Goal: Task Accomplishment & Management: Use online tool/utility

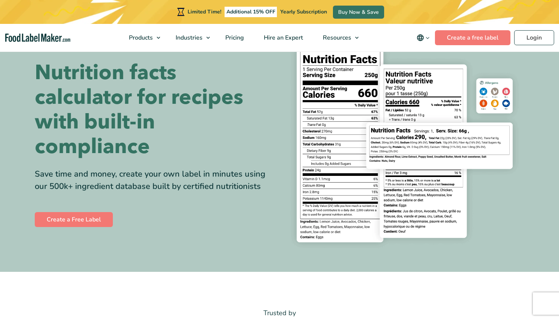
scroll to position [36, 0]
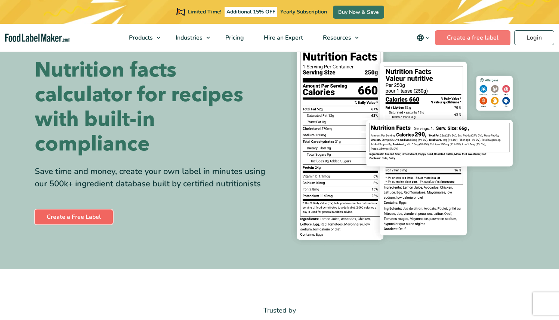
click at [80, 213] on link "Create a Free Label" at bounding box center [74, 217] width 78 height 15
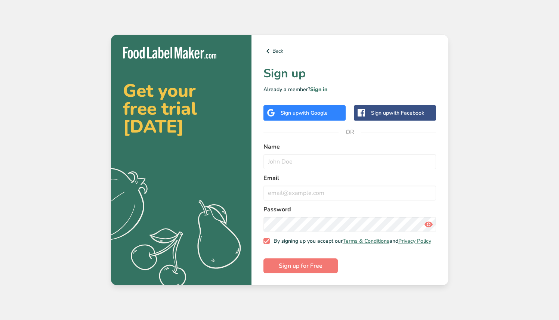
click at [323, 109] on span "with Google" at bounding box center [312, 112] width 29 height 7
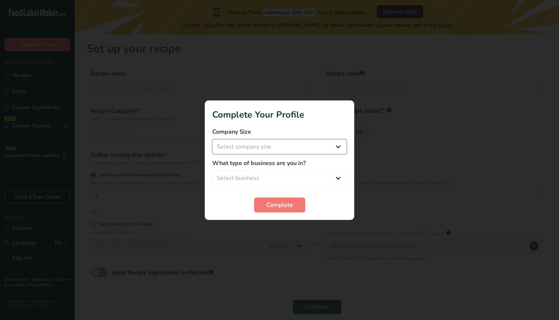
click at [307, 145] on select "Select company size Fewer than 10 Employees 10 to 50 Employees 51 to 500 Employ…" at bounding box center [279, 146] width 134 height 15
select select "1"
click at [291, 177] on select "Select business Packaged Food Manufacturer Restaurant & Cafe Bakery Meal Plans …" at bounding box center [279, 178] width 134 height 15
select select "1"
click at [291, 204] on span "Complete" at bounding box center [279, 205] width 27 height 9
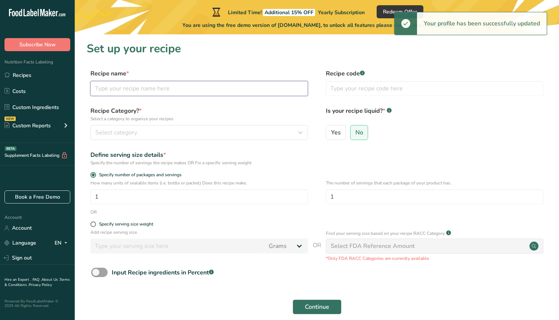
click at [202, 94] on input "text" at bounding box center [198, 88] width 217 height 15
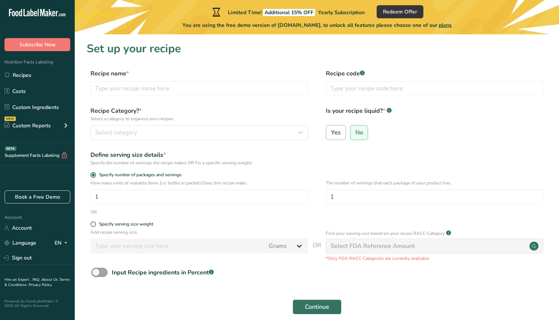
click at [339, 130] on span "Yes" at bounding box center [336, 132] width 10 height 7
click at [331, 130] on input "Yes" at bounding box center [328, 132] width 5 height 5
radio input "true"
radio input "false"
select select "22"
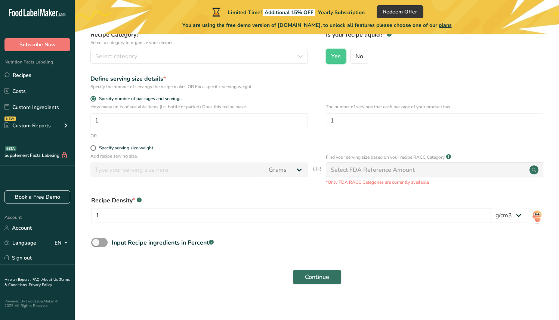
scroll to position [81, 0]
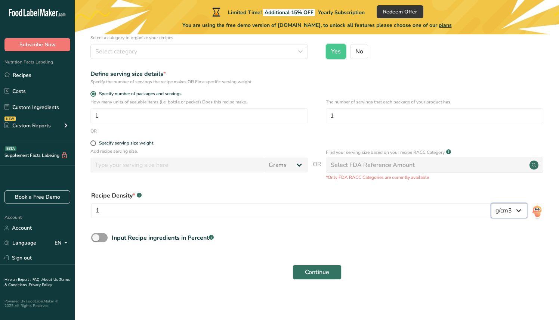
click at [520, 210] on select "lb/ft3 g/cm3" at bounding box center [509, 210] width 36 height 15
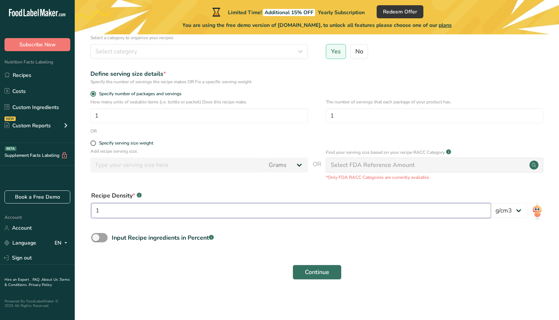
click at [391, 215] on input "1" at bounding box center [291, 210] width 400 height 15
click at [106, 238] on span at bounding box center [99, 237] width 16 height 9
click at [96, 238] on input "Input Recipe ingredients in Percent .a-a{fill:#347362;}.b-a{fill:#fff;}" at bounding box center [93, 237] width 5 height 5
checkbox input "true"
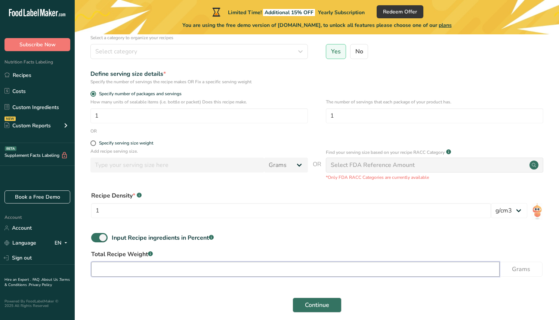
click at [136, 268] on input "number" at bounding box center [295, 269] width 408 height 15
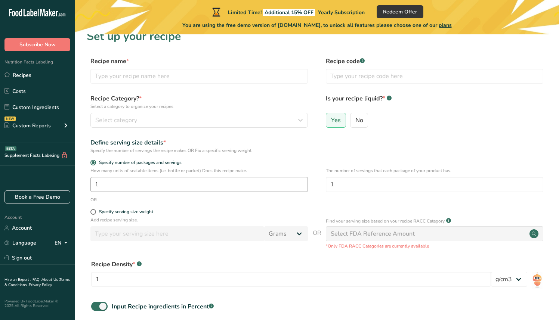
scroll to position [0, 0]
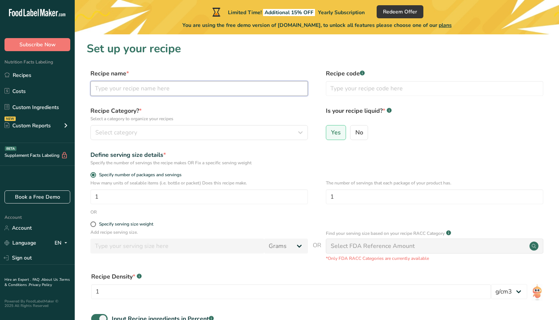
click at [175, 88] on input "text" at bounding box center [198, 88] width 217 height 15
type input "R"
type input "Raspberry Kombucha"
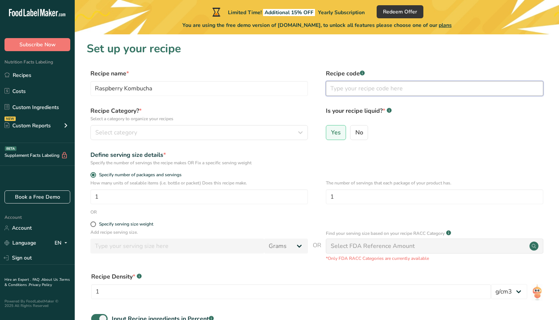
click at [352, 86] on input "text" at bounding box center [434, 88] width 217 height 15
type input "RC"
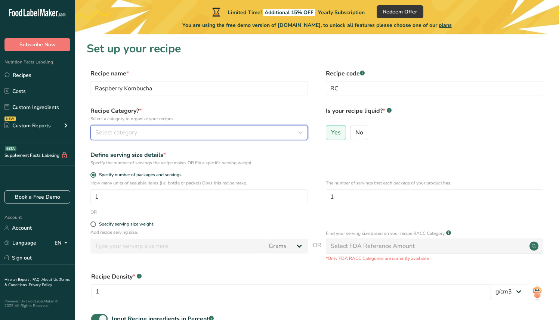
click at [130, 134] on span "Select category" at bounding box center [116, 132] width 42 height 9
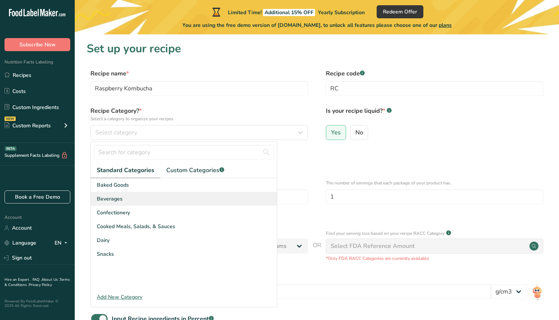
click at [123, 200] on div "Beverages" at bounding box center [184, 199] width 186 height 14
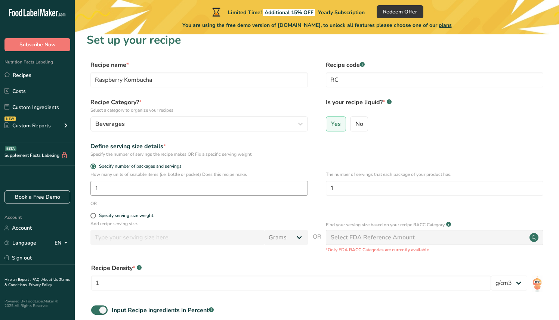
scroll to position [13, 0]
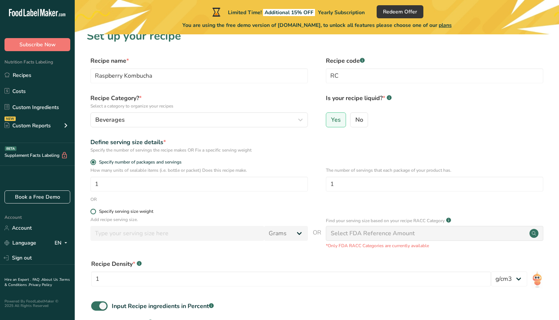
click at [136, 213] on div "Specify serving size weight" at bounding box center [126, 212] width 54 height 6
click at [95, 213] on input "Specify serving size weight" at bounding box center [92, 211] width 5 height 5
radio input "true"
radio input "false"
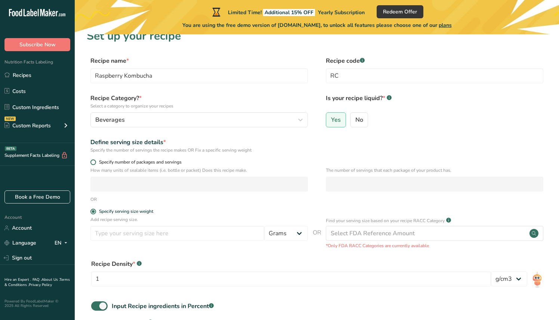
click at [137, 161] on span "Specify number of packages and servings" at bounding box center [139, 163] width 86 height 6
click at [95, 161] on input "Specify number of packages and servings" at bounding box center [92, 162] width 5 height 5
radio input "true"
radio input "false"
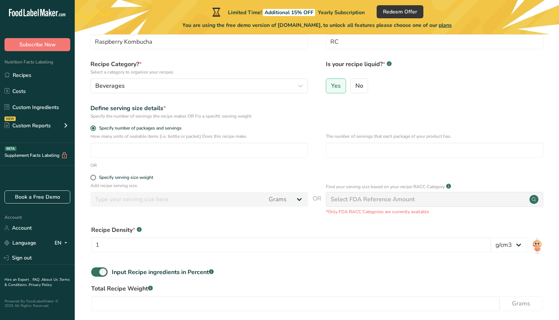
scroll to position [47, 0]
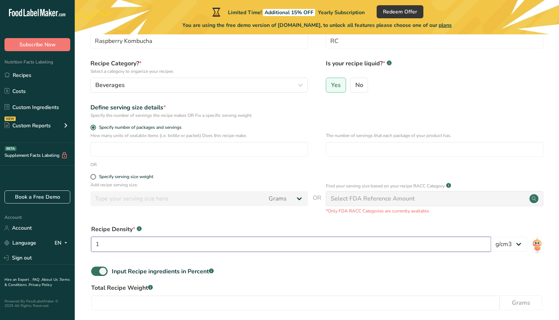
click at [378, 245] on input "1" at bounding box center [291, 244] width 400 height 15
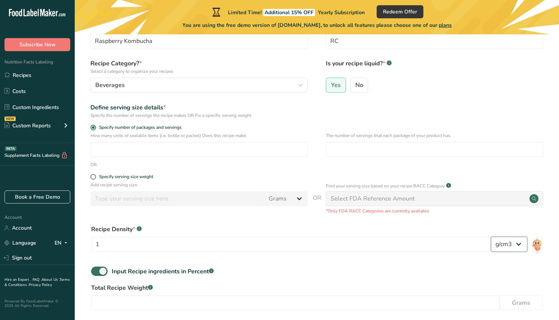
click at [512, 247] on select "lb/ft3 g/cm3" at bounding box center [509, 244] width 36 height 15
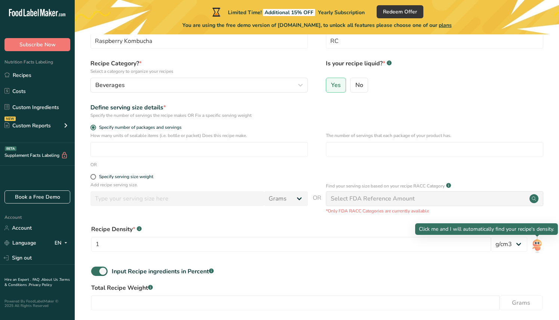
click at [539, 247] on img at bounding box center [537, 245] width 11 height 17
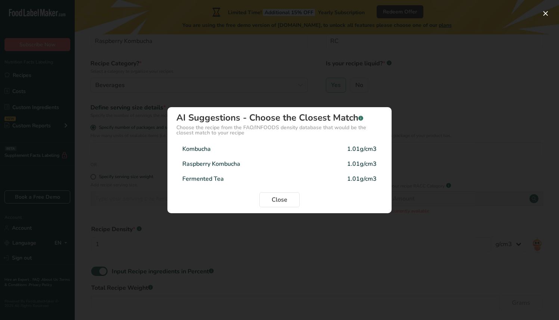
click at [295, 146] on div "Kombucha 1.01g/cm3" at bounding box center [279, 149] width 206 height 15
type input "1.01"
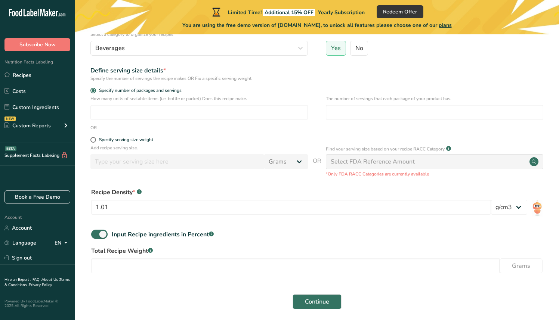
scroll to position [93, 0]
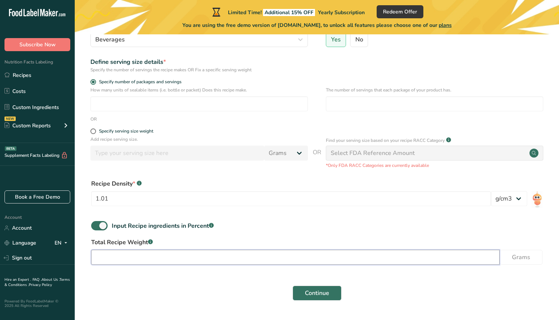
click at [248, 258] on input "number" at bounding box center [295, 257] width 408 height 15
type input "250"
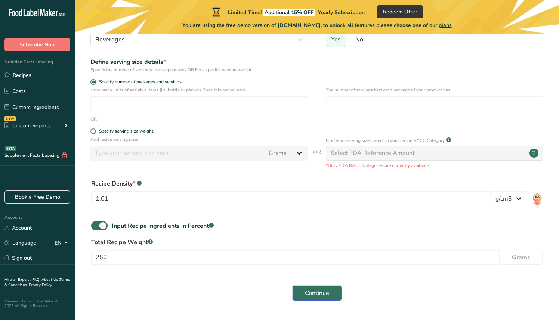
click at [315, 292] on span "Continue" at bounding box center [317, 293] width 24 height 9
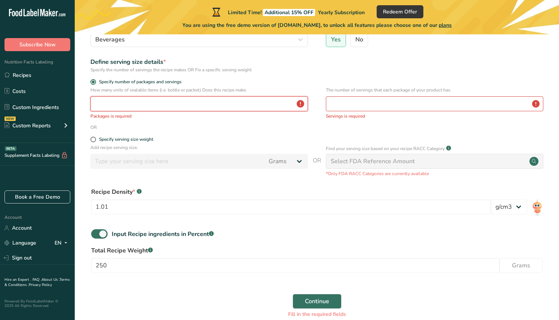
click at [242, 109] on input "number" at bounding box center [198, 103] width 217 height 15
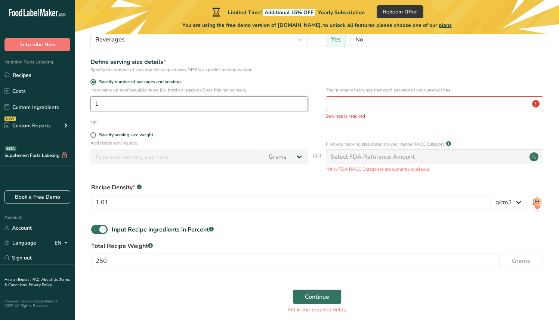
type input "1"
click at [491, 102] on input "number" at bounding box center [434, 103] width 217 height 15
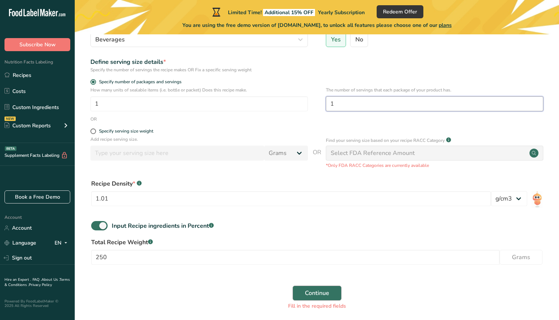
type input "1"
click at [324, 294] on span "Continue" at bounding box center [317, 293] width 24 height 9
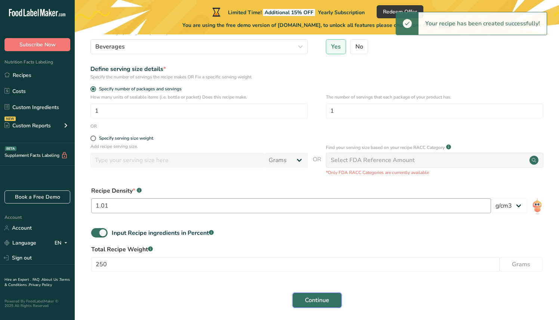
scroll to position [90, 0]
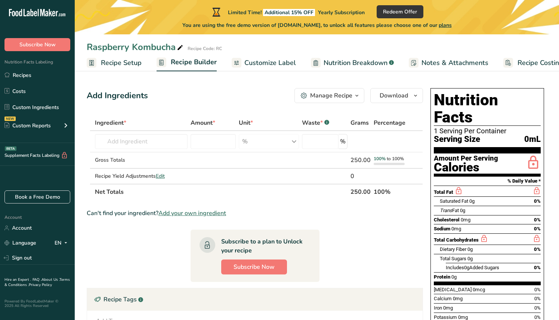
scroll to position [11, 0]
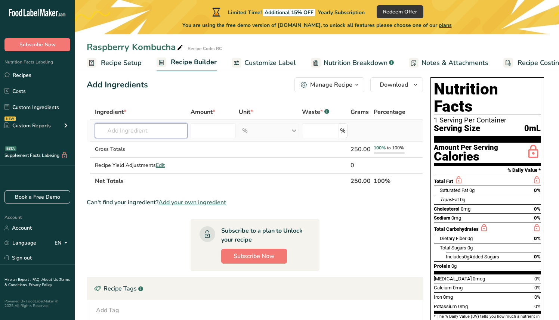
click at [137, 133] on input "text" at bounding box center [141, 130] width 93 height 15
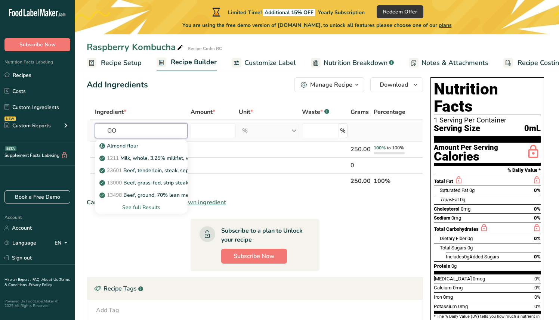
type input "O"
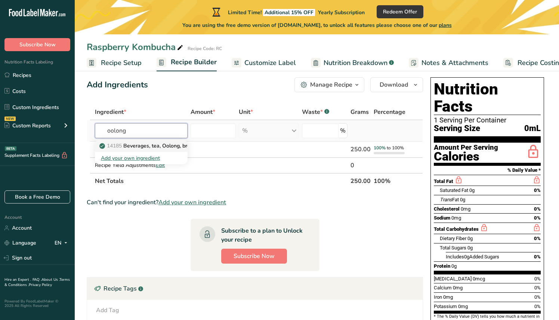
type input "oolong"
click at [133, 147] on p "14185 Beverages, tea, Oolong, brewed" at bounding box center [151, 146] width 100 height 8
type input "Beverages, tea, Oolong, brewed"
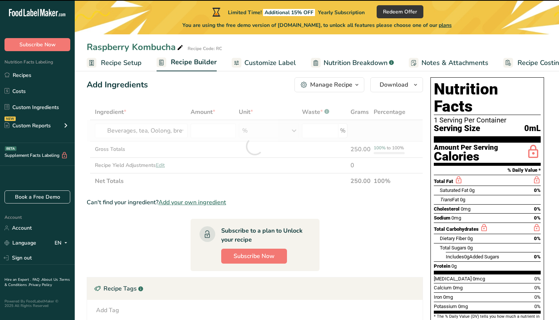
type input "0"
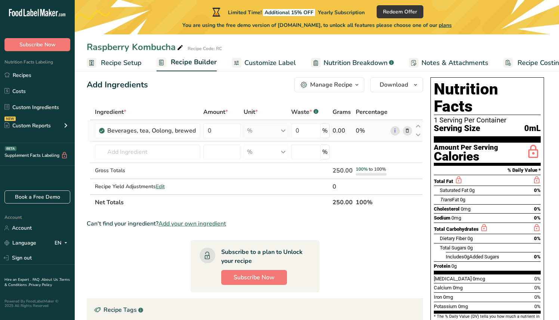
scroll to position [13, 0]
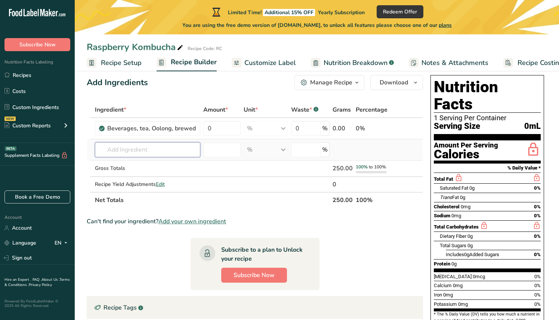
click at [162, 148] on input "text" at bounding box center [147, 149] width 105 height 15
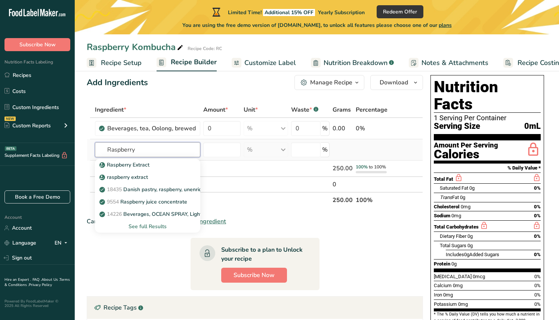
type input "Raspberry"
click at [154, 227] on div "See full Results" at bounding box center [147, 227] width 93 height 8
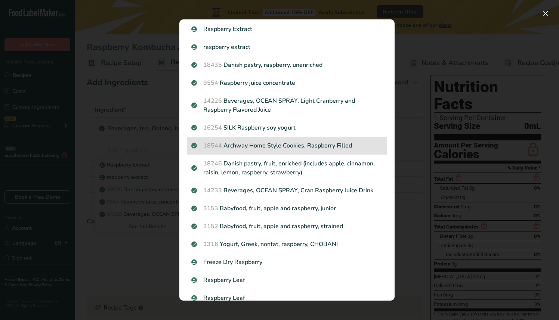
scroll to position [14, 0]
